Goal: Information Seeking & Learning: Learn about a topic

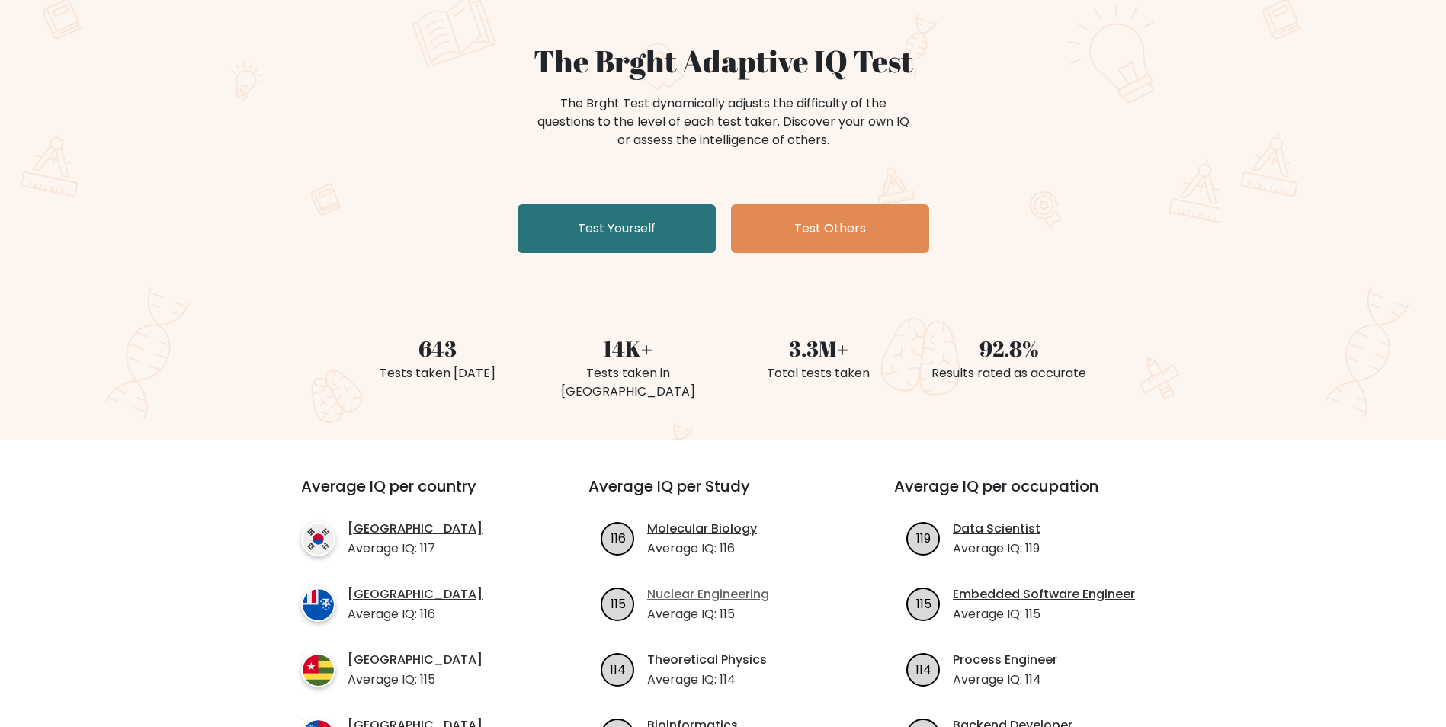
scroll to position [76, 0]
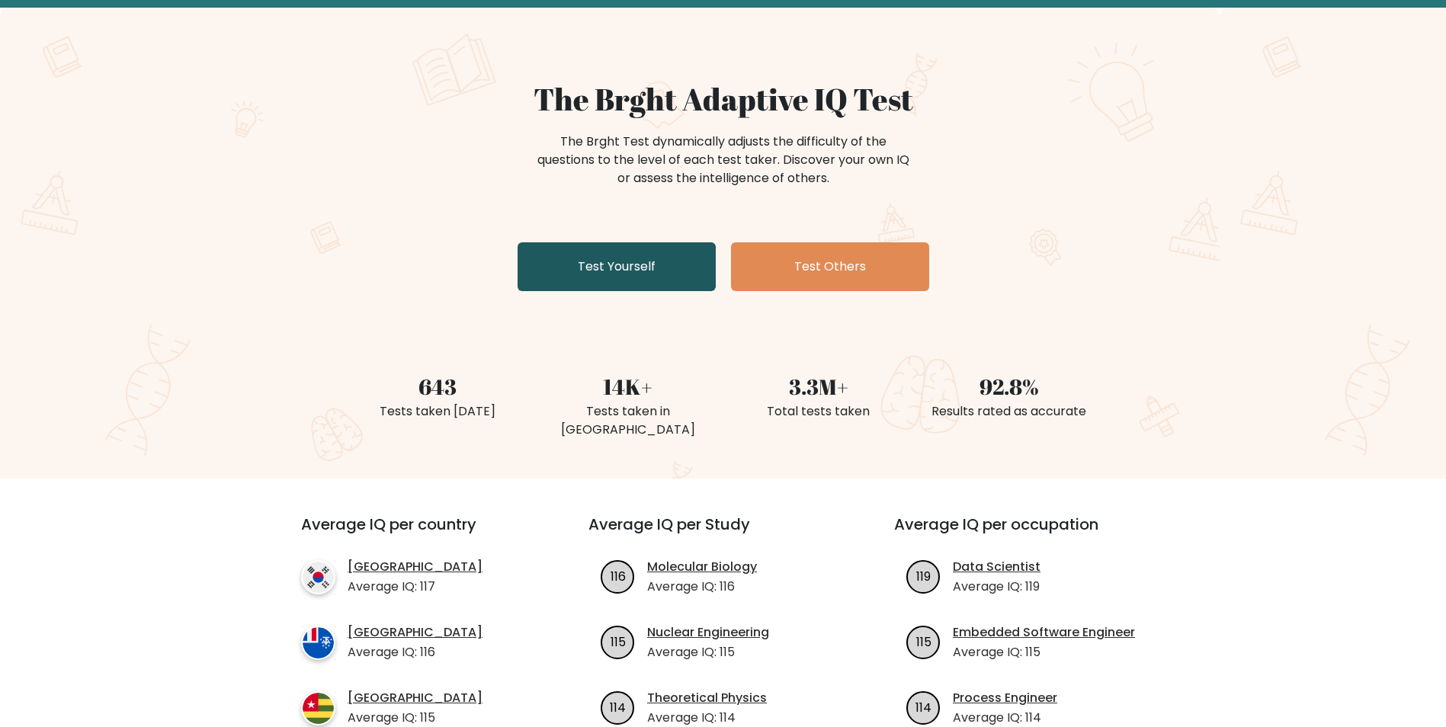
click at [674, 266] on link "Test Yourself" at bounding box center [617, 266] width 198 height 49
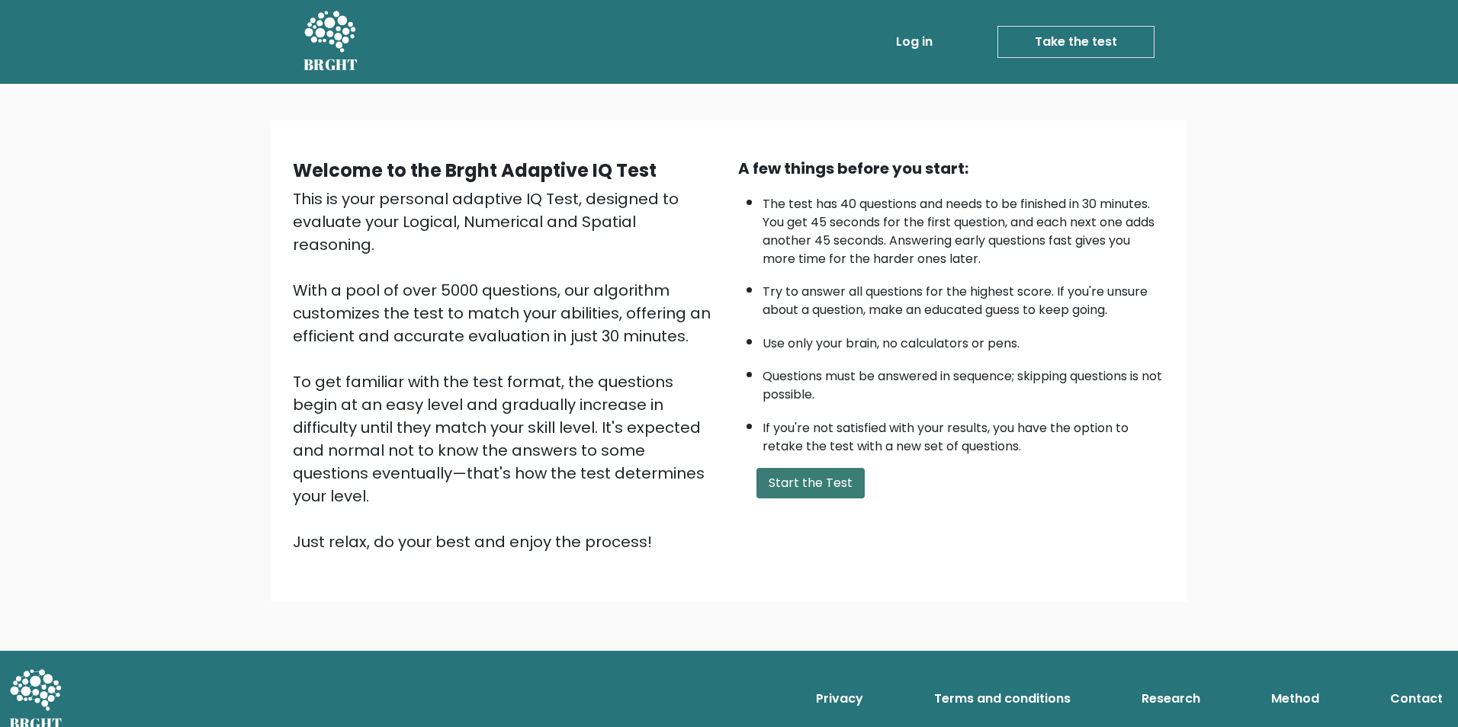
click at [785, 482] on button "Start the Test" at bounding box center [810, 483] width 108 height 30
drag, startPoint x: 906, startPoint y: 241, endPoint x: 967, endPoint y: 241, distance: 61.0
click at [967, 241] on li "The test has 40 questions and needs to be finished in 30 minutes. You get 45 se…" at bounding box center [963, 228] width 403 height 81
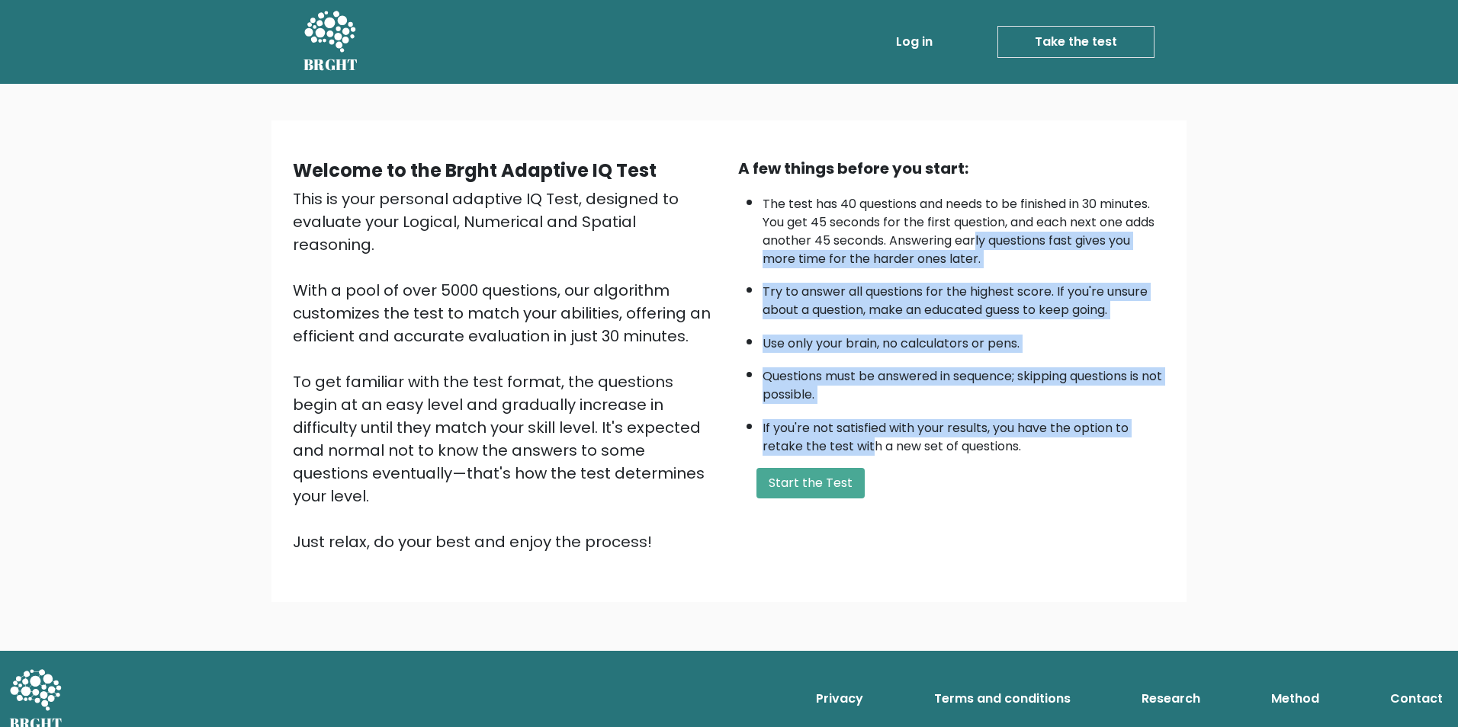
drag, startPoint x: 967, startPoint y: 241, endPoint x: 870, endPoint y: 441, distance: 222.0
click at [870, 441] on ul "The test has 40 questions and needs to be finished in 30 minutes. You get 45 se…" at bounding box center [951, 322] width 427 height 268
drag, startPoint x: 870, startPoint y: 441, endPoint x: 851, endPoint y: 439, distance: 19.1
click at [851, 439] on li "If you're not satisfied with your results, you have the option to retake the te…" at bounding box center [963, 434] width 403 height 44
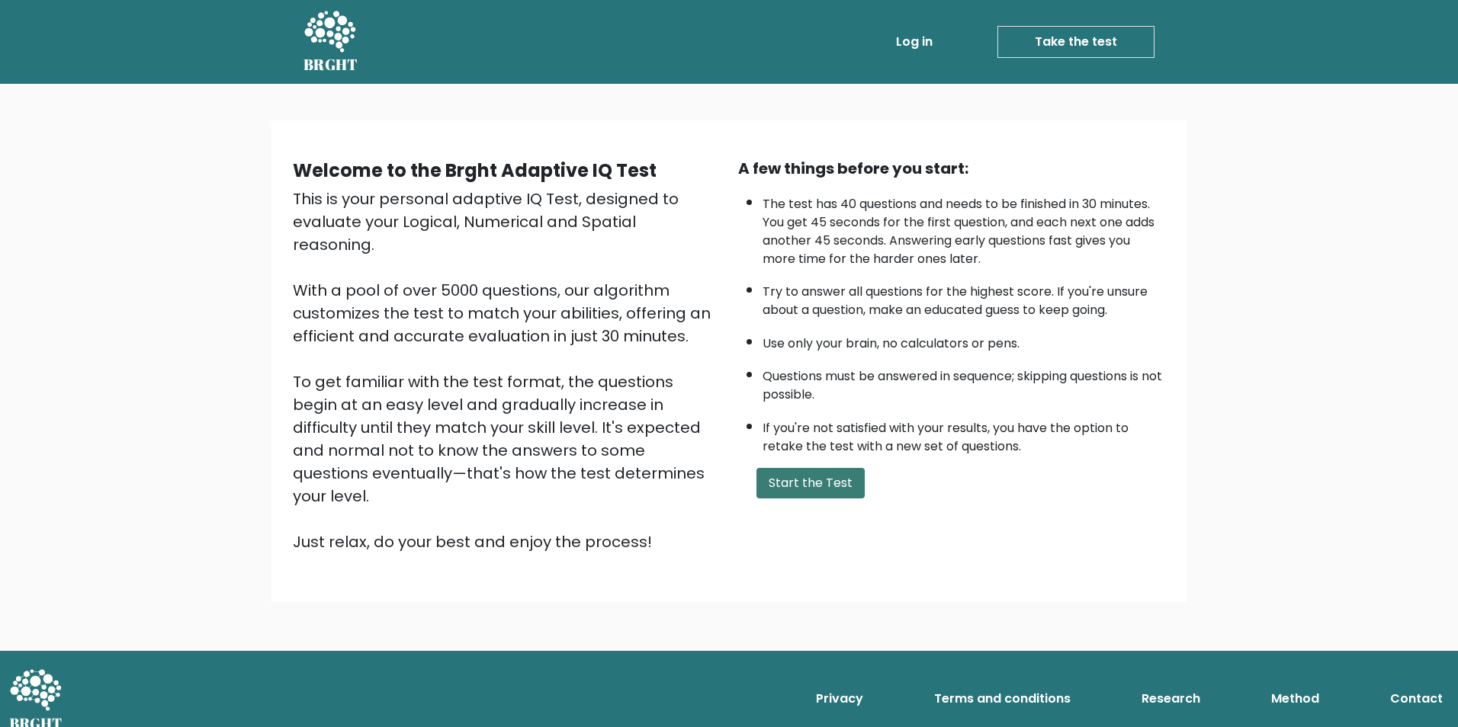
click at [819, 496] on button "Start the Test" at bounding box center [810, 483] width 108 height 30
click at [788, 474] on button "Start the Test" at bounding box center [810, 483] width 108 height 30
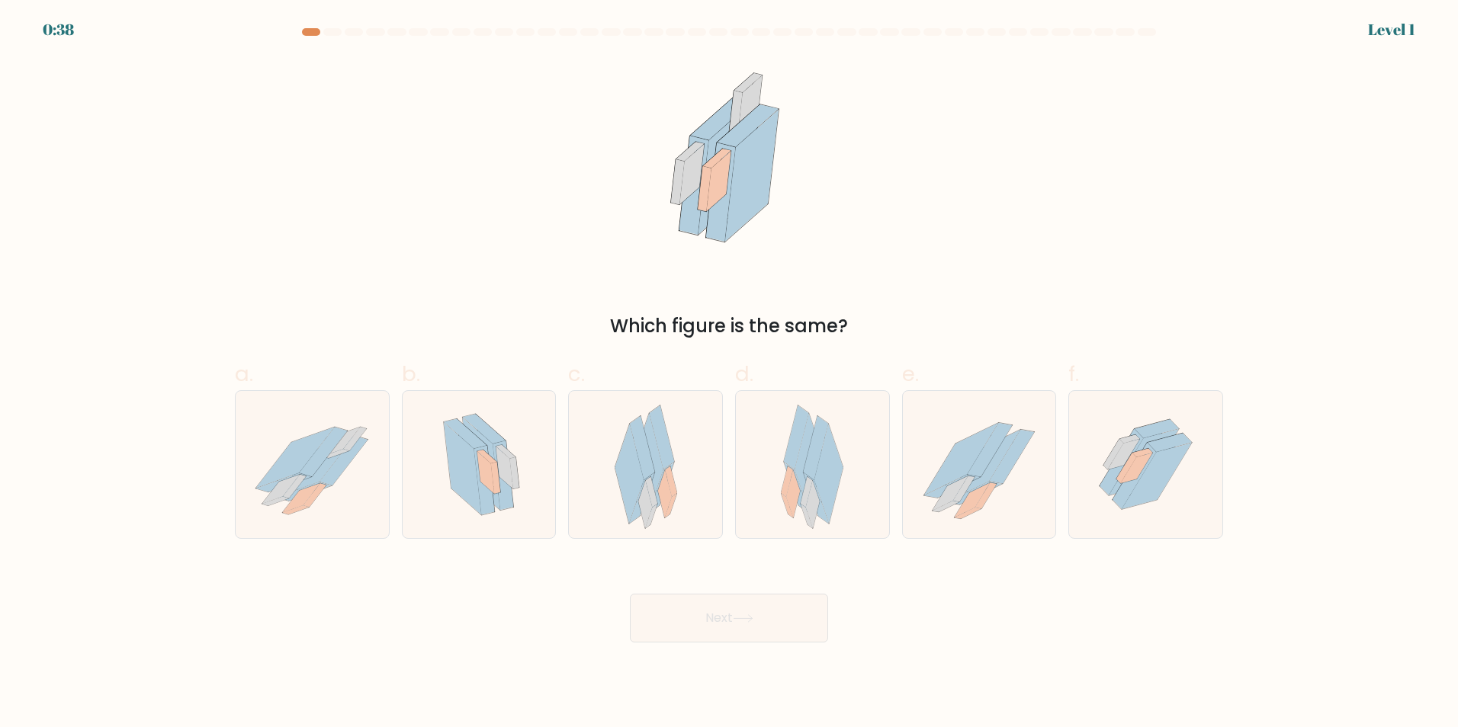
click at [422, 242] on div "Which figure is the same?" at bounding box center [729, 199] width 1006 height 282
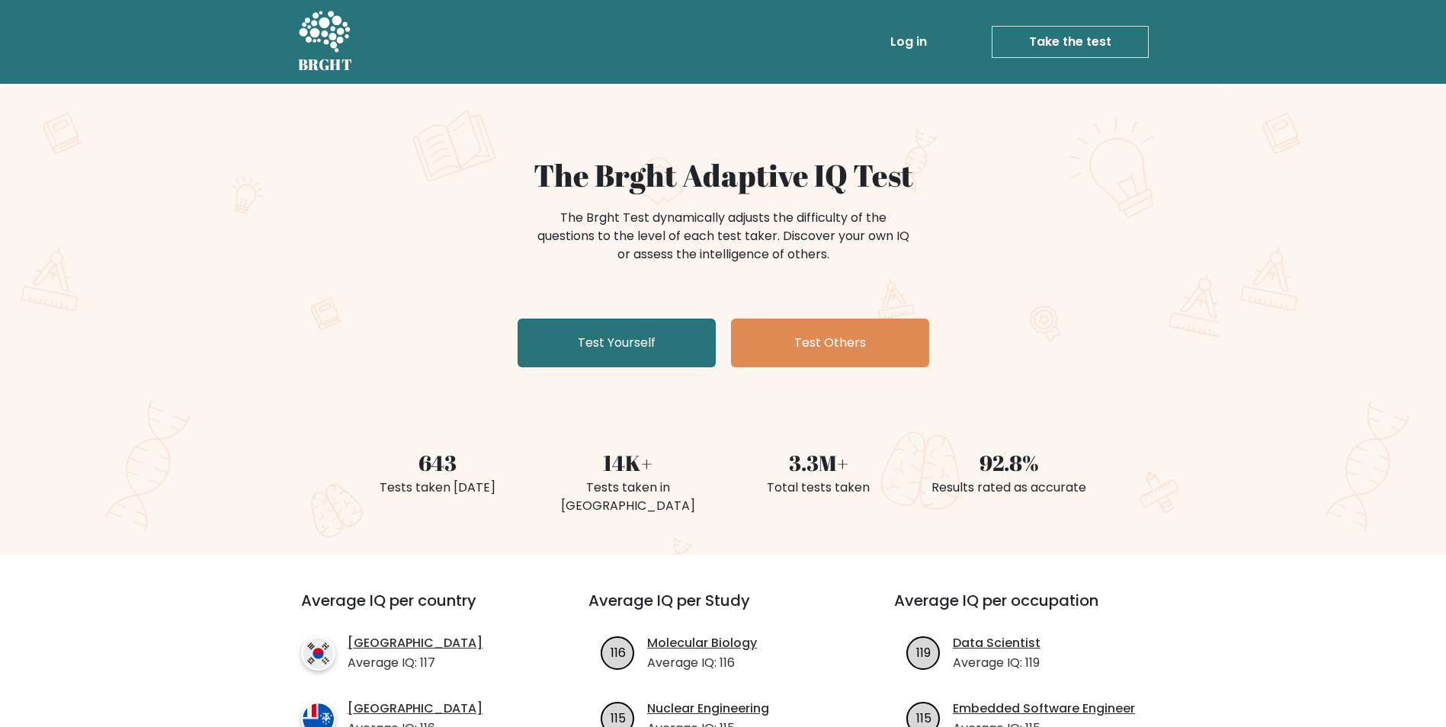
scroll to position [76, 0]
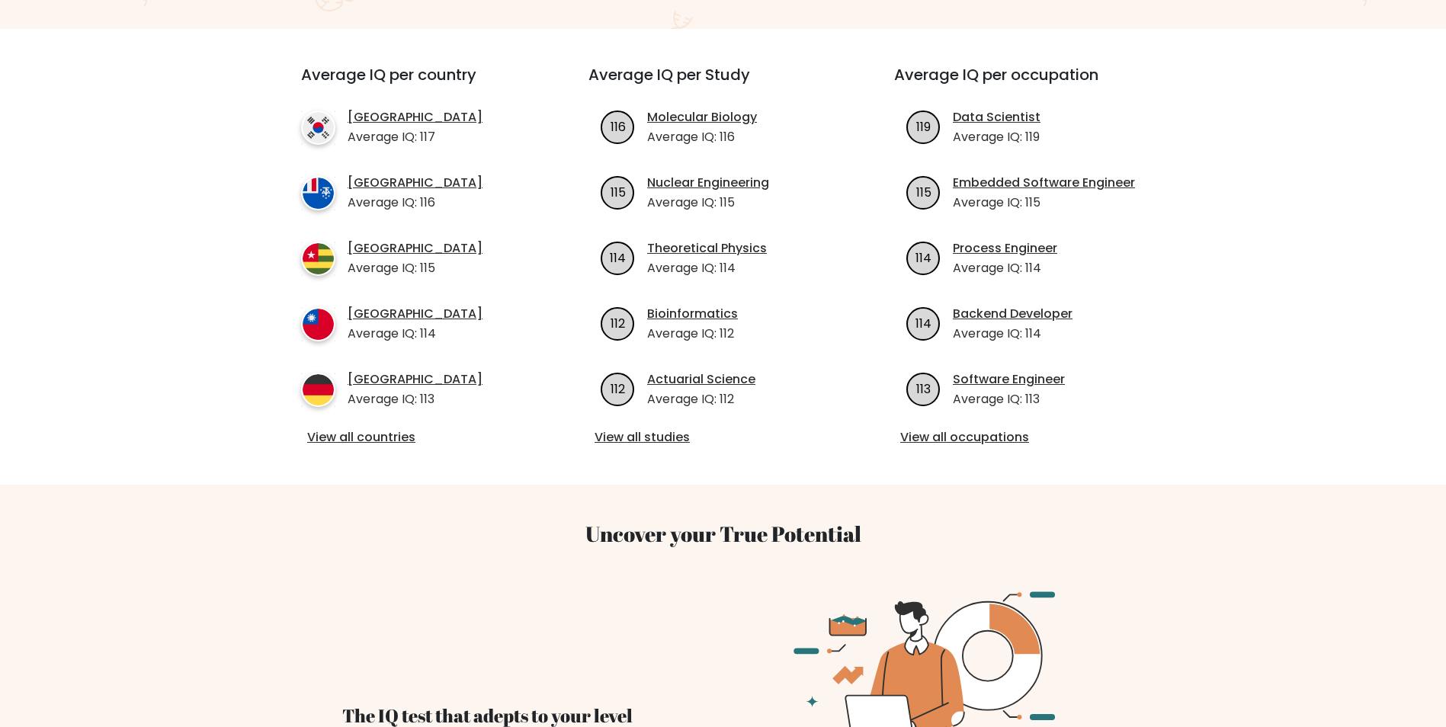
scroll to position [534, 0]
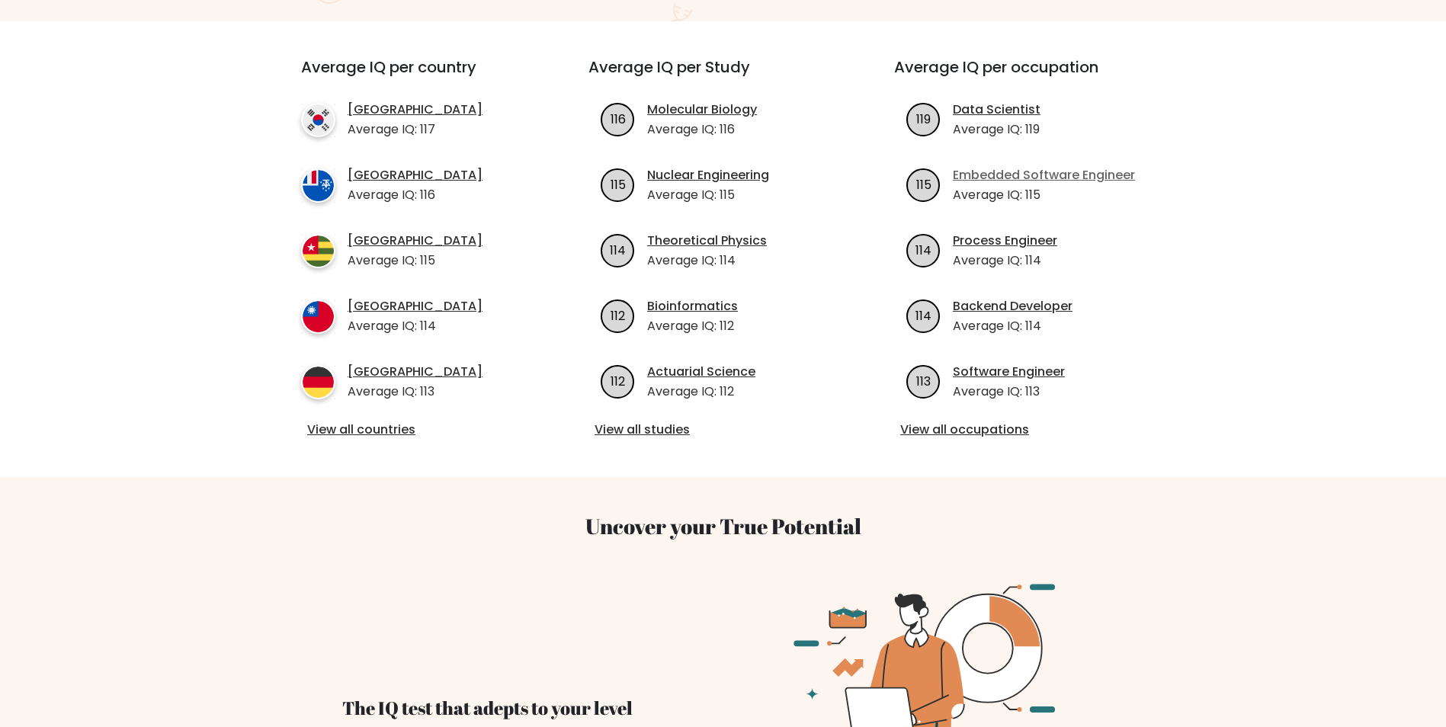
click at [1007, 166] on link "Embedded Software Engineer" at bounding box center [1044, 175] width 182 height 18
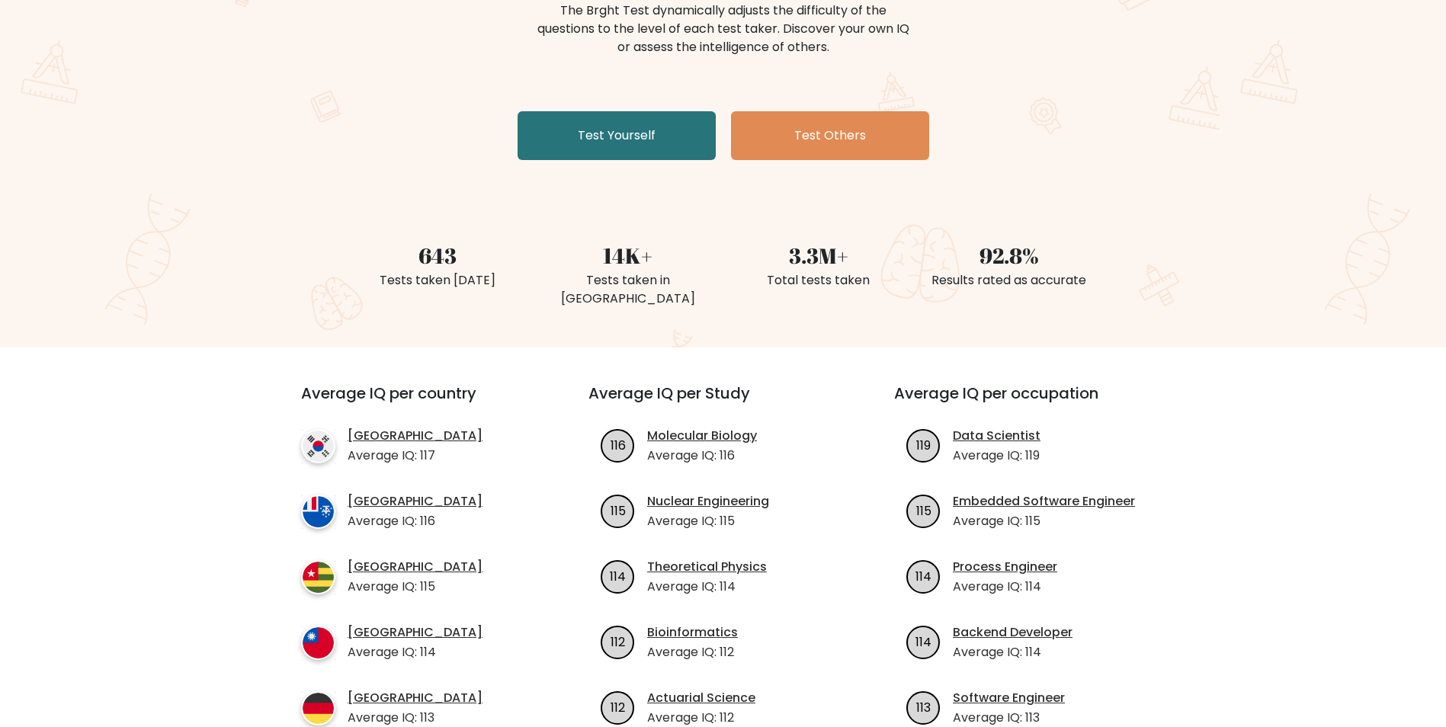
scroll to position [0, 0]
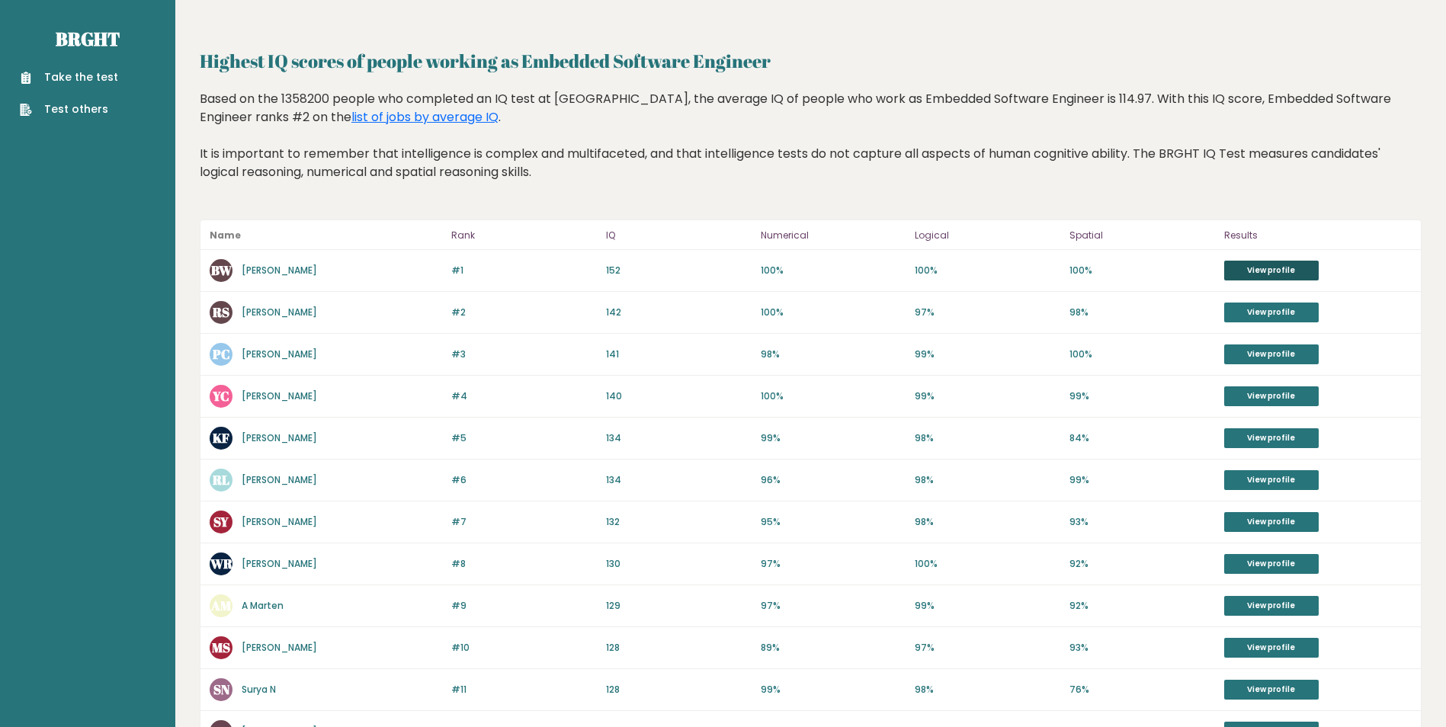
click at [1233, 267] on link "View profile" at bounding box center [1271, 271] width 95 height 20
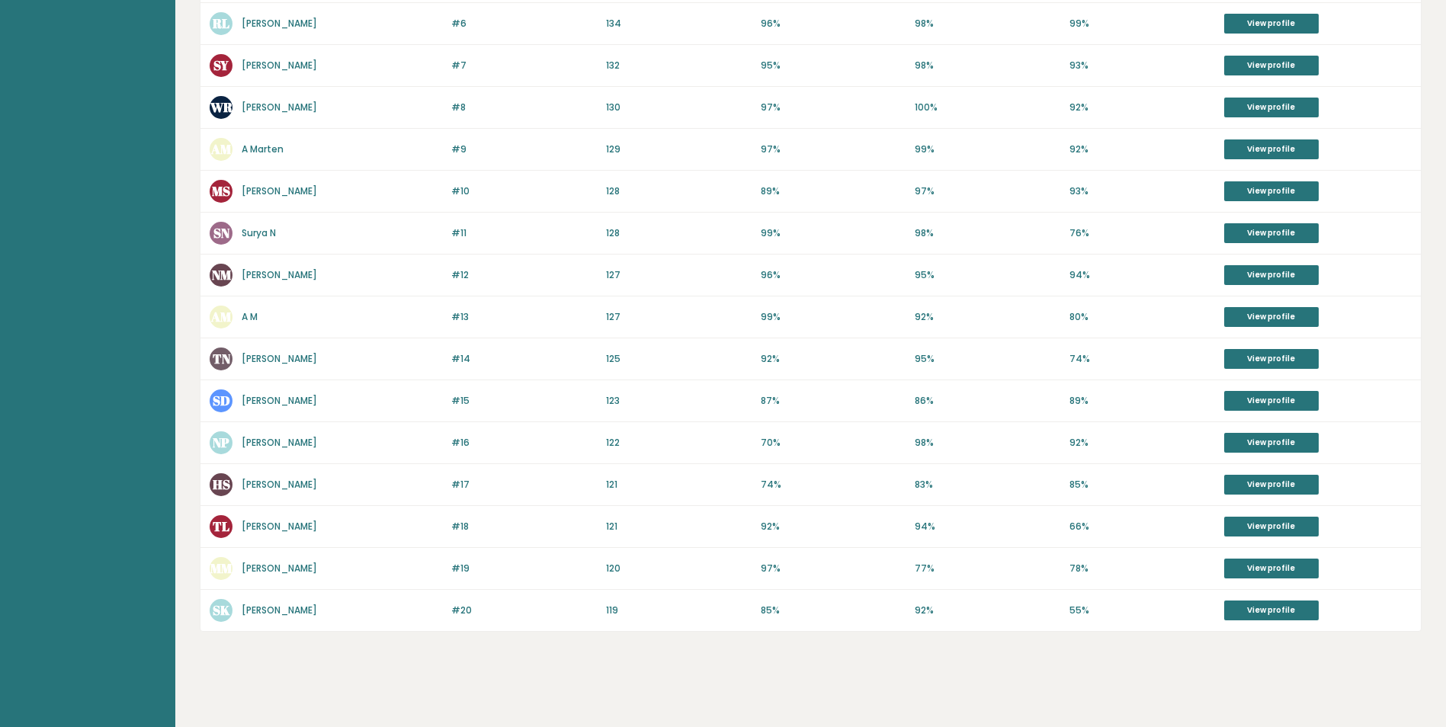
scroll to position [459, 0]
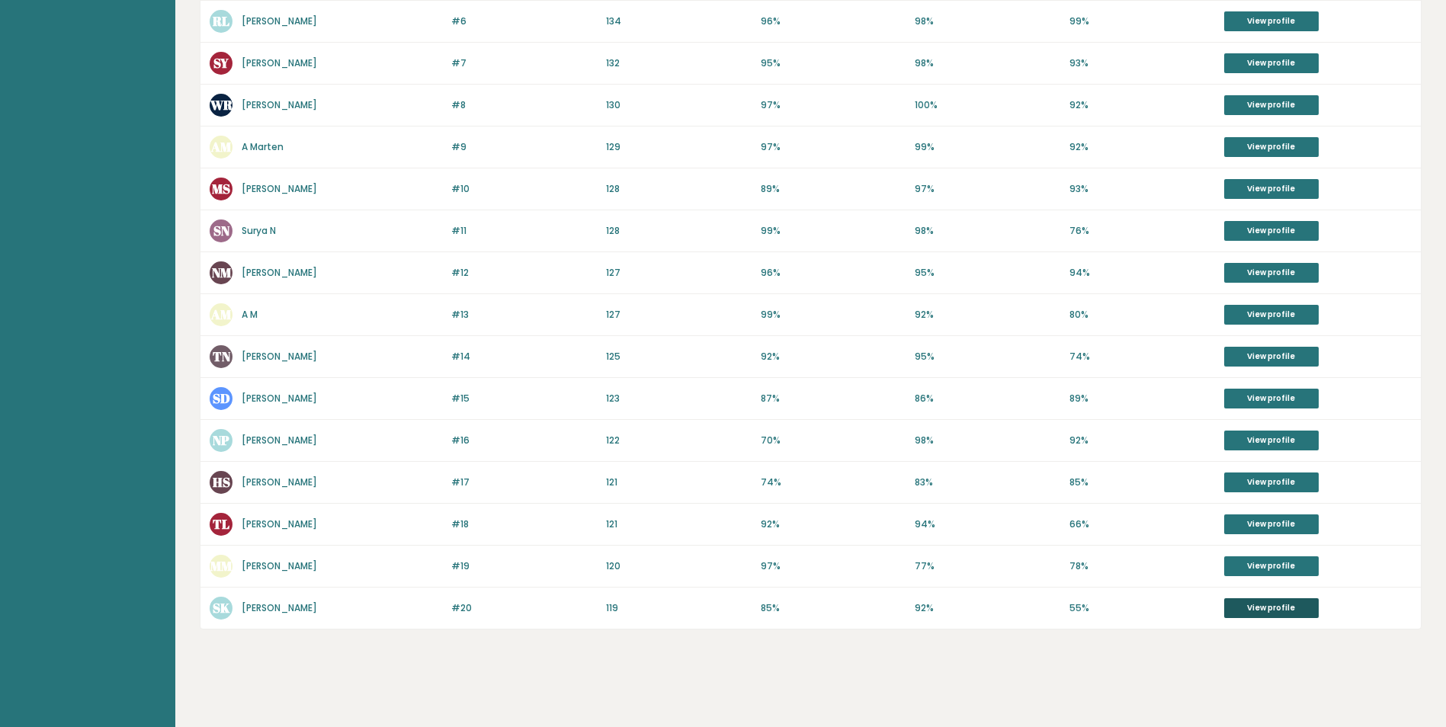
click at [1244, 611] on link "View profile" at bounding box center [1271, 608] width 95 height 20
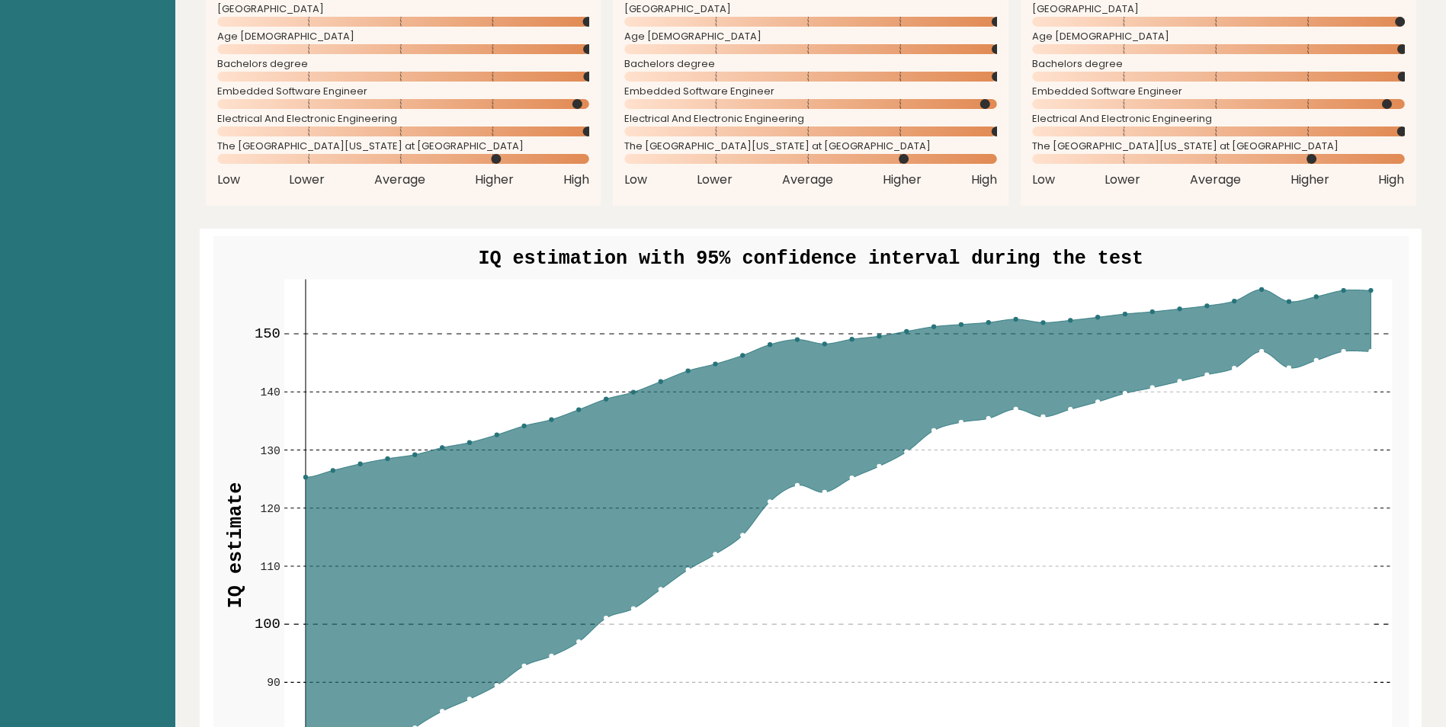
scroll to position [1449, 0]
